Goal: Check status: Check status

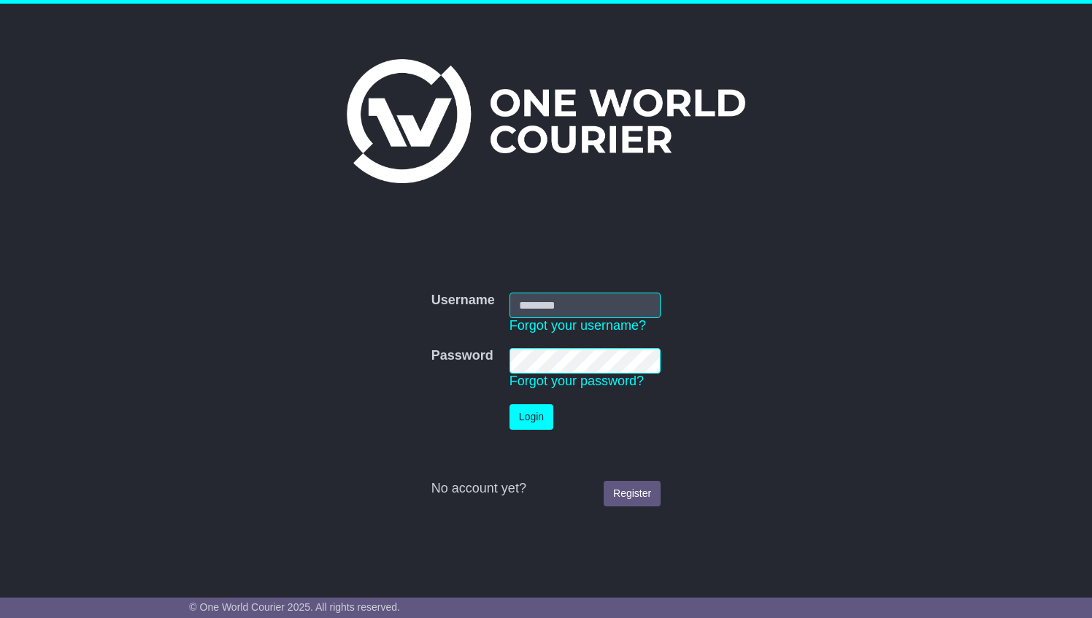
type input "**********"
click at [535, 418] on button "Login" at bounding box center [532, 417] width 44 height 26
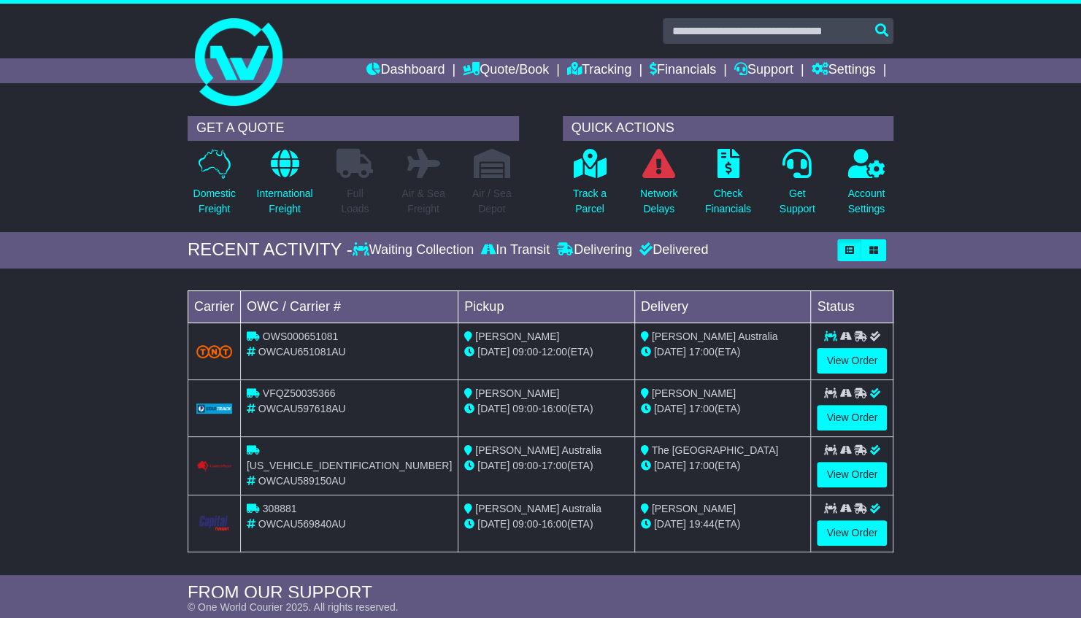
click at [307, 331] on span "OWS000651081" at bounding box center [301, 337] width 76 height 12
click at [843, 352] on link "View Order" at bounding box center [852, 361] width 70 height 26
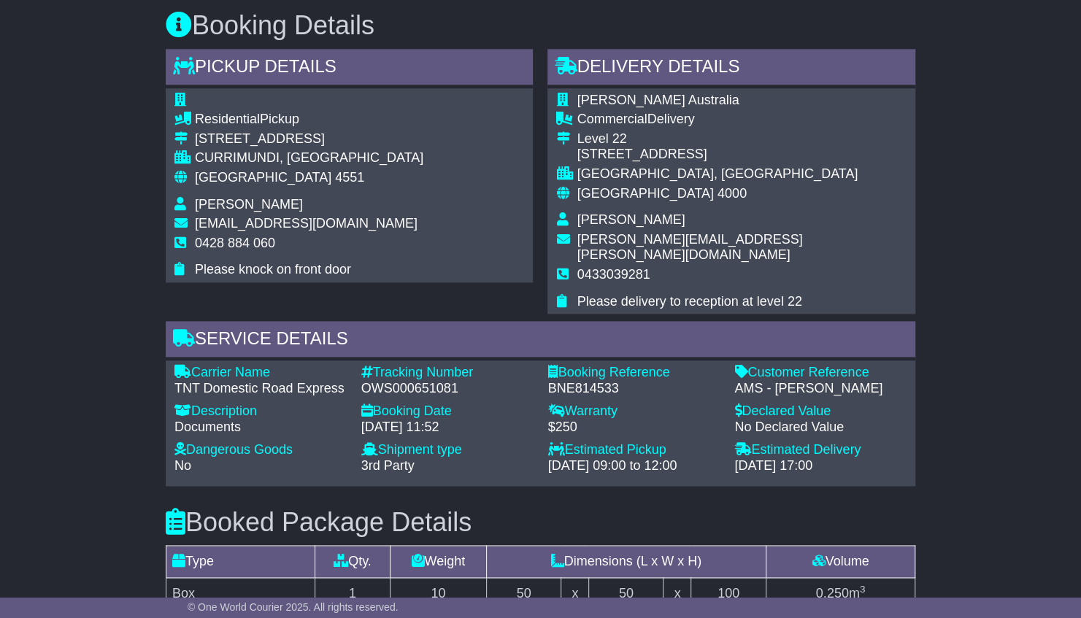
scroll to position [949, 0]
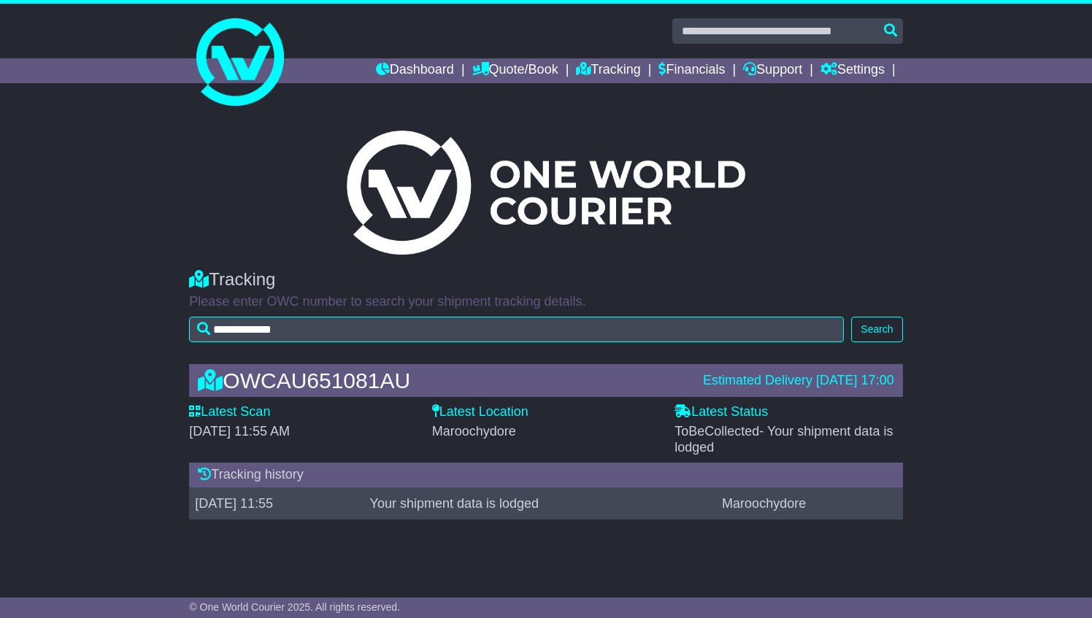
click at [98, 385] on div "OWCAU651081AU Estimated Delivery 29 Sep 2025 17:00 Latest Scan 25 September 202…" at bounding box center [546, 446] width 1092 height 192
click at [882, 337] on button "Search" at bounding box center [876, 330] width 51 height 26
click at [778, 74] on link "Support" at bounding box center [772, 70] width 59 height 25
